Goal: Information Seeking & Learning: Learn about a topic

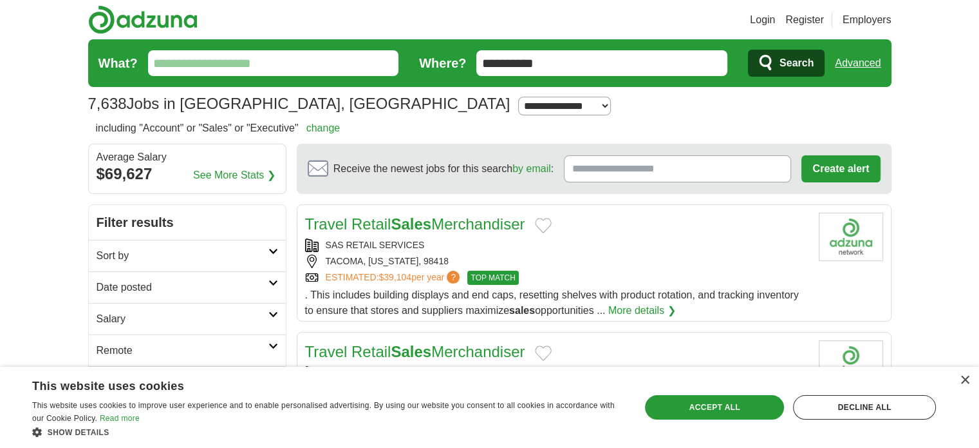
click at [266, 319] on h2 "Salary" at bounding box center [183, 318] width 172 height 15
click at [728, 404] on div "Accept all" at bounding box center [714, 407] width 139 height 24
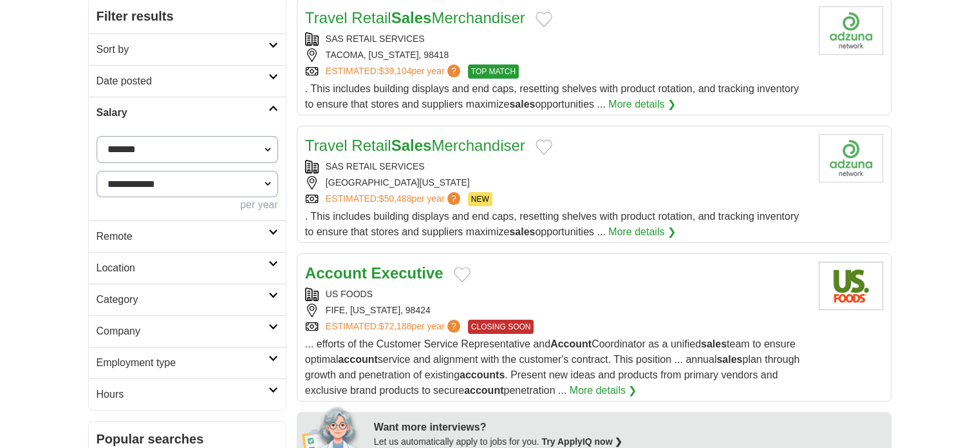
scroll to position [266, 0]
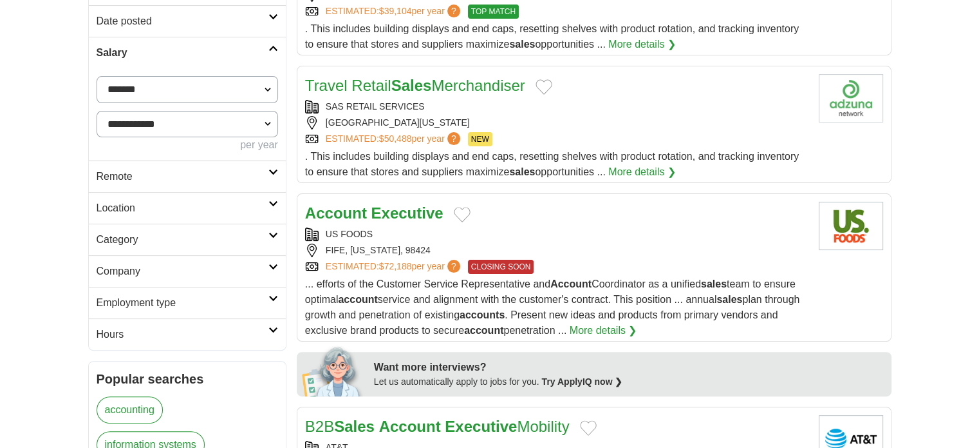
click at [178, 84] on select "**********" at bounding box center [188, 89] width 182 height 27
select select "*****"
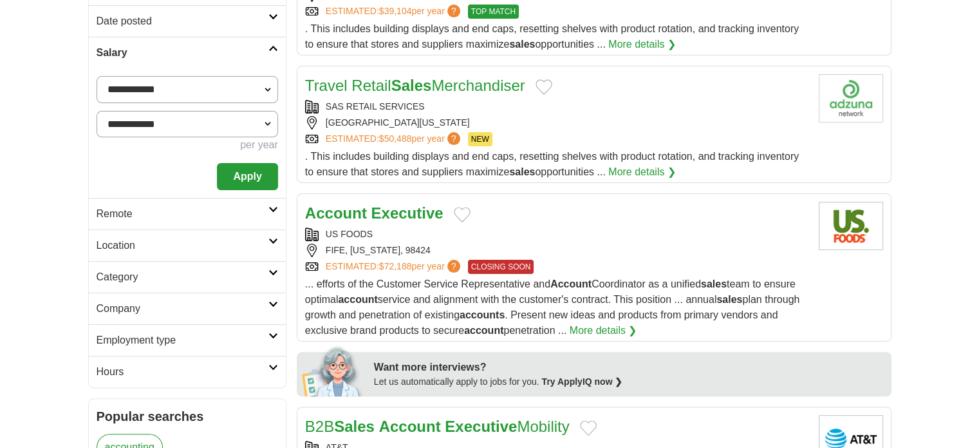
click at [255, 180] on button "Apply" at bounding box center [247, 176] width 61 height 27
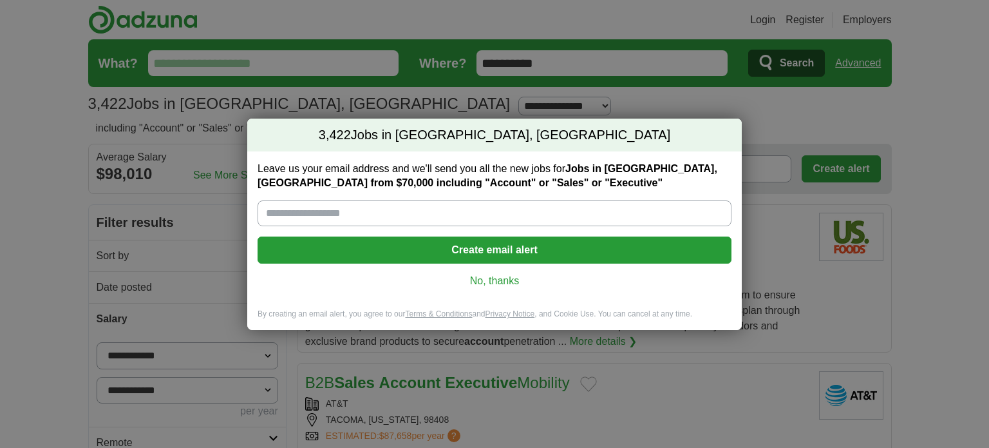
click at [490, 281] on link "No, thanks" at bounding box center [494, 281] width 453 height 14
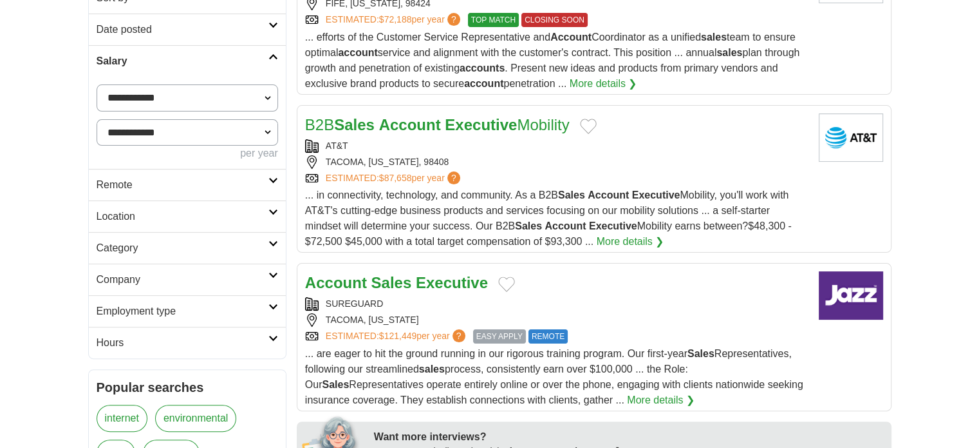
scroll to position [352, 0]
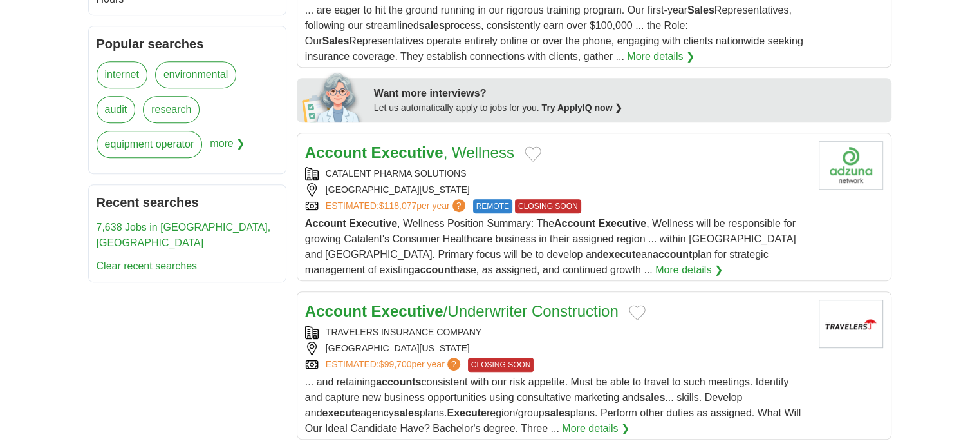
scroll to position [627, 0]
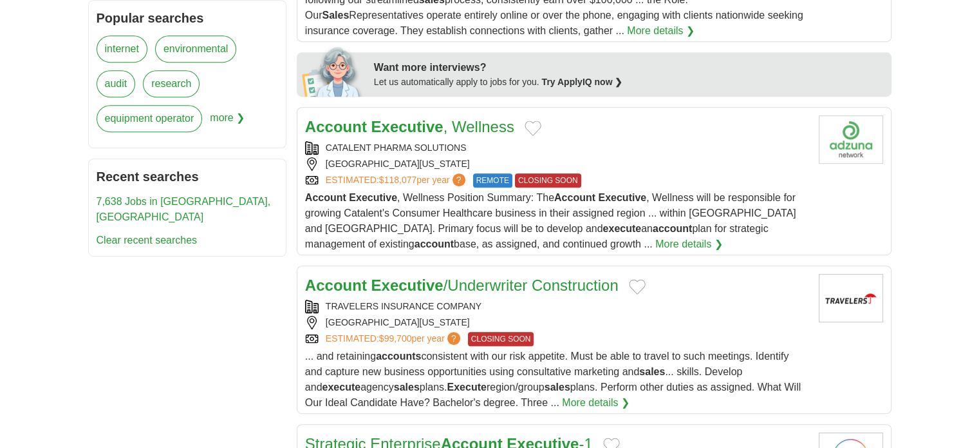
click at [394, 122] on strong "Executive" at bounding box center [407, 126] width 72 height 17
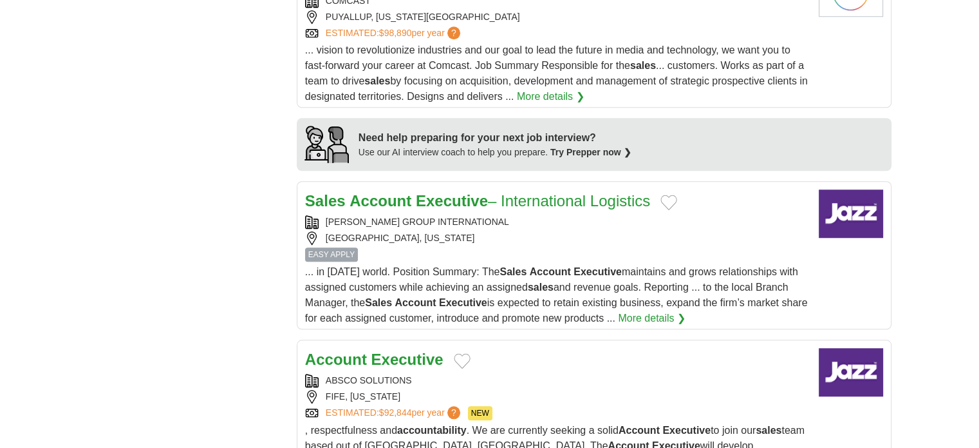
scroll to position [1142, 0]
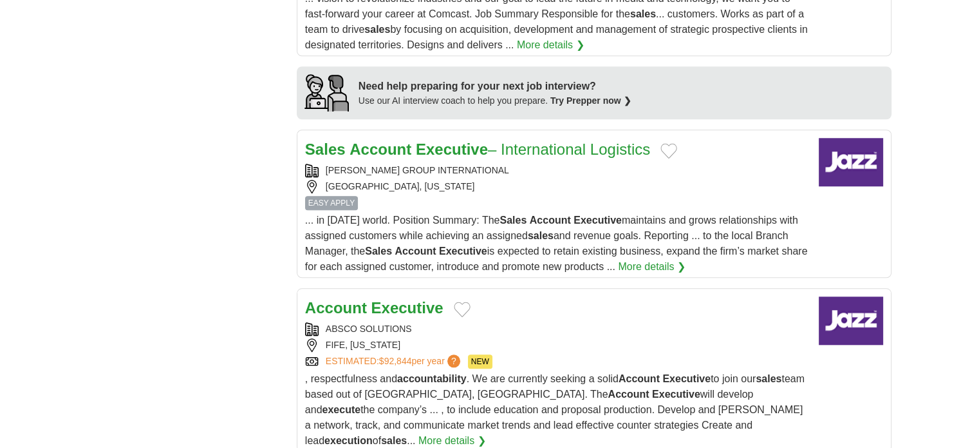
click at [507, 142] on link "Sales Account Executive – International Logistics" at bounding box center [477, 148] width 345 height 17
